Goal: Task Accomplishment & Management: Manage account settings

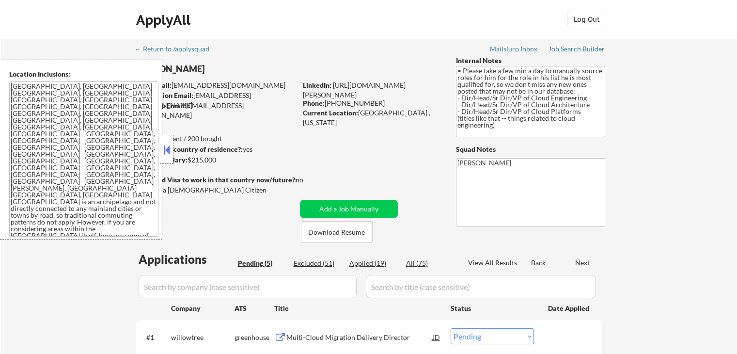
select select ""pending""
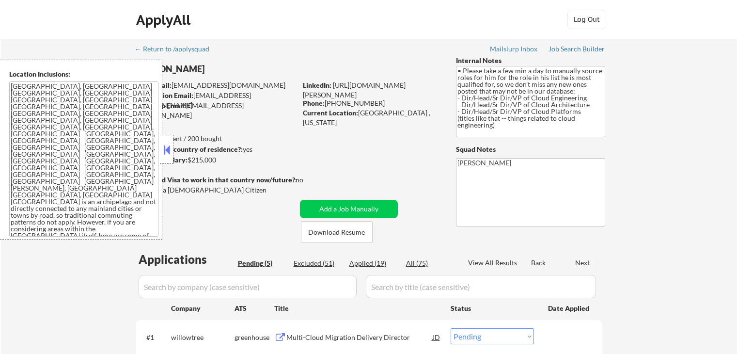
scroll to position [145, 0]
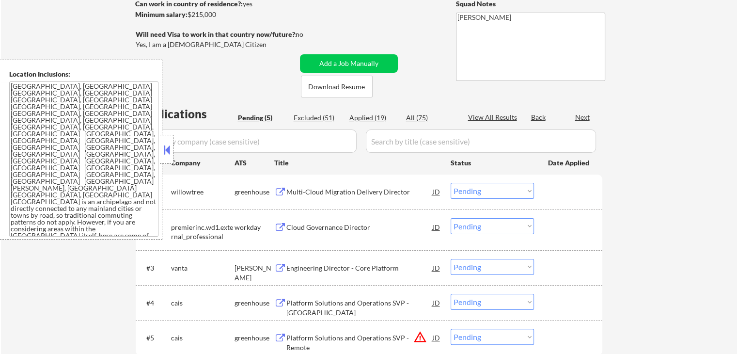
click at [295, 191] on div "Multi-Cloud Migration Delivery Director" at bounding box center [359, 192] width 146 height 10
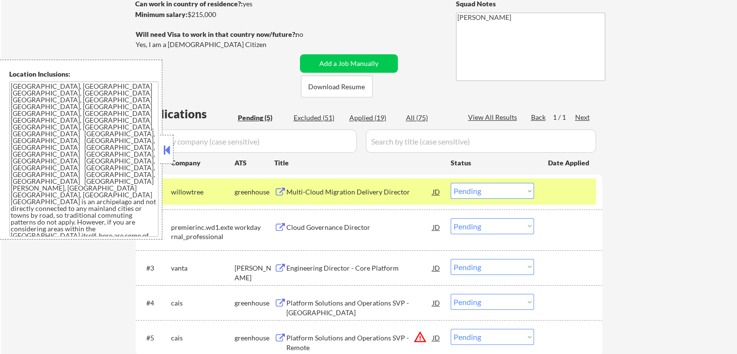
click at [302, 264] on div "Engineering Director - Core Platform" at bounding box center [359, 268] width 146 height 10
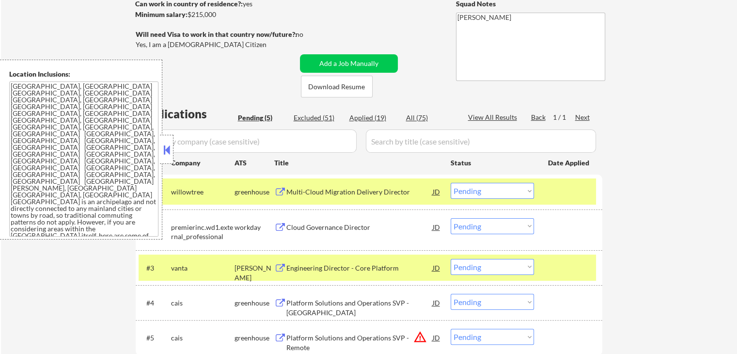
click at [300, 302] on div "Platform Solutions and Operations SVP - [GEOGRAPHIC_DATA]" at bounding box center [359, 307] width 146 height 19
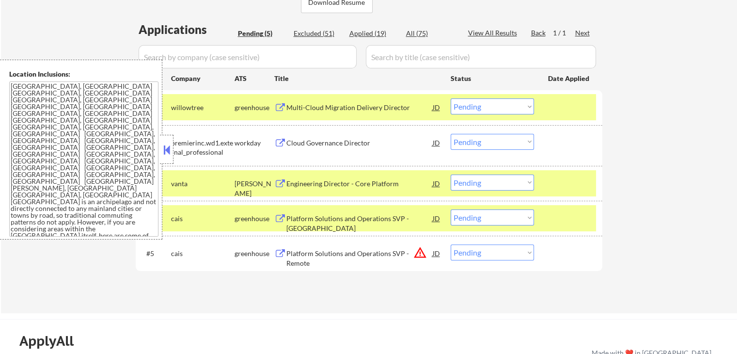
scroll to position [291, 0]
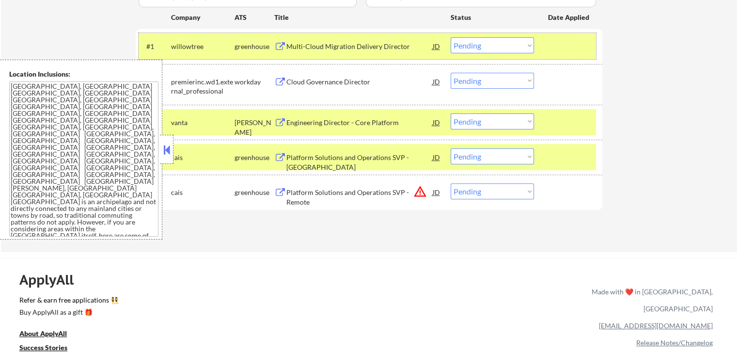
click at [477, 36] on div "#1 willowtree greenhouse Multi-Cloud Migration Delivery Director JD Choose an o…" at bounding box center [368, 46] width 458 height 26
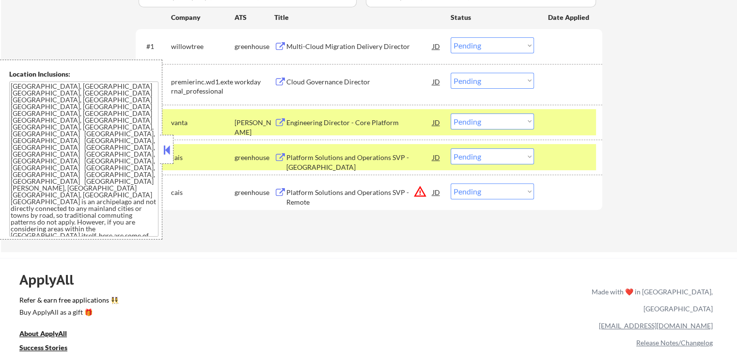
click at [498, 44] on select "Choose an option... Pending Applied Excluded (Questions) Excluded (Expired) Exc…" at bounding box center [492, 45] width 83 height 16
click at [451, 37] on select "Choose an option... Pending Applied Excluded (Questions) Excluded (Expired) Exc…" at bounding box center [492, 45] width 83 height 16
select select ""pending""
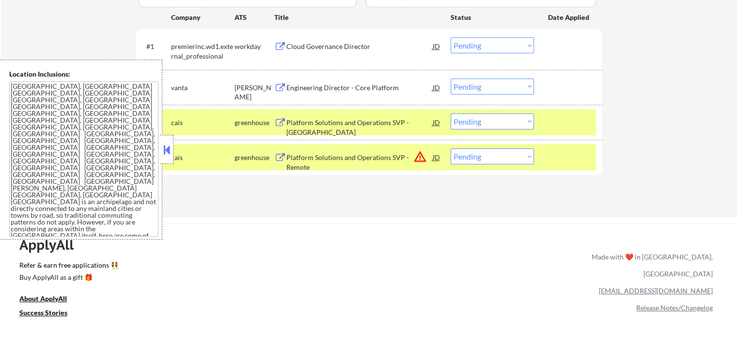
drag, startPoint x: 486, startPoint y: 85, endPoint x: 487, endPoint y: 94, distance: 8.7
click at [487, 86] on select "Choose an option... Pending Applied Excluded (Questions) Excluded (Expired) Exc…" at bounding box center [492, 87] width 83 height 16
click at [451, 79] on select "Choose an option... Pending Applied Excluded (Questions) Excluded (Expired) Exc…" at bounding box center [492, 87] width 83 height 16
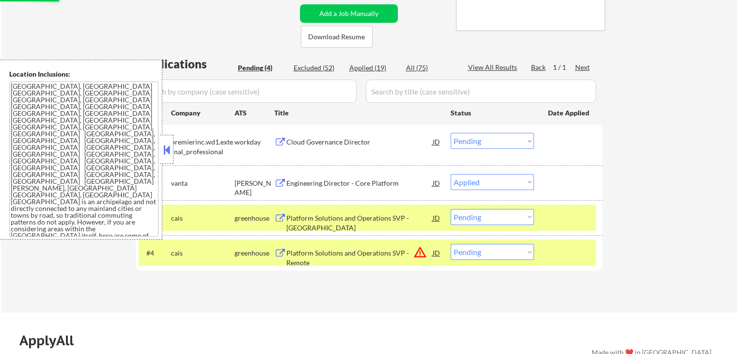
scroll to position [194, 0]
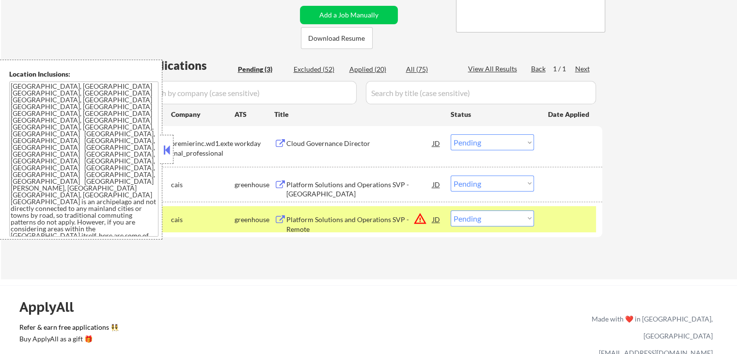
click at [475, 183] on select "Choose an option... Pending Applied Excluded (Questions) Excluded (Expired) Exc…" at bounding box center [492, 183] width 83 height 16
click at [451, 175] on select "Choose an option... Pending Applied Excluded (Questions) Excluded (Expired) Exc…" at bounding box center [492, 183] width 83 height 16
select select ""pending""
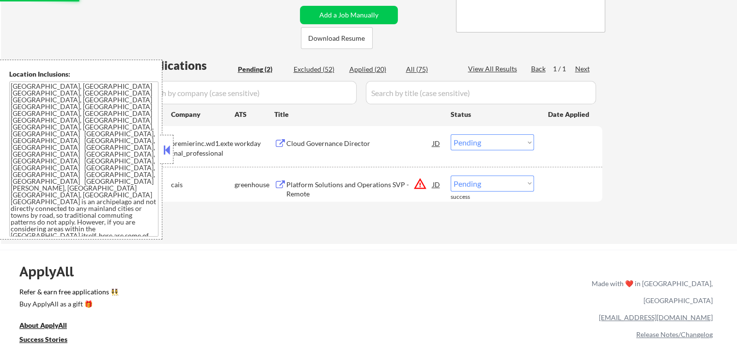
click at [312, 150] on div "Cloud Governance Director" at bounding box center [359, 142] width 146 height 17
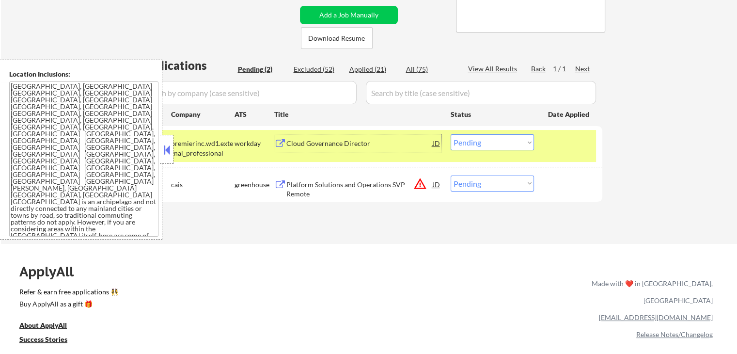
scroll to position [242, 0]
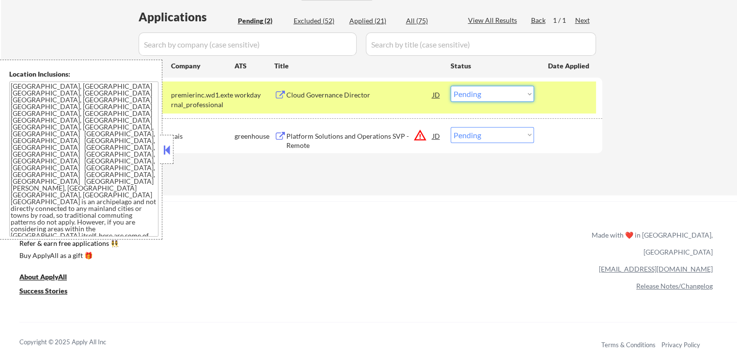
click at [484, 94] on select "Choose an option... Pending Applied Excluded (Questions) Excluded (Expired) Exc…" at bounding box center [492, 94] width 83 height 16
click at [451, 86] on select "Choose an option... Pending Applied Excluded (Questions) Excluded (Expired) Exc…" at bounding box center [492, 94] width 83 height 16
select select ""pending""
